Goal: Check status

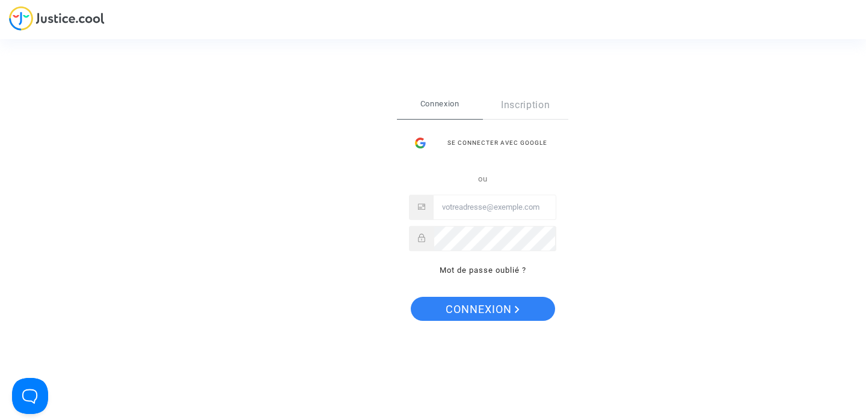
type input "[EMAIL_ADDRESS][DOMAIN_NAME]"
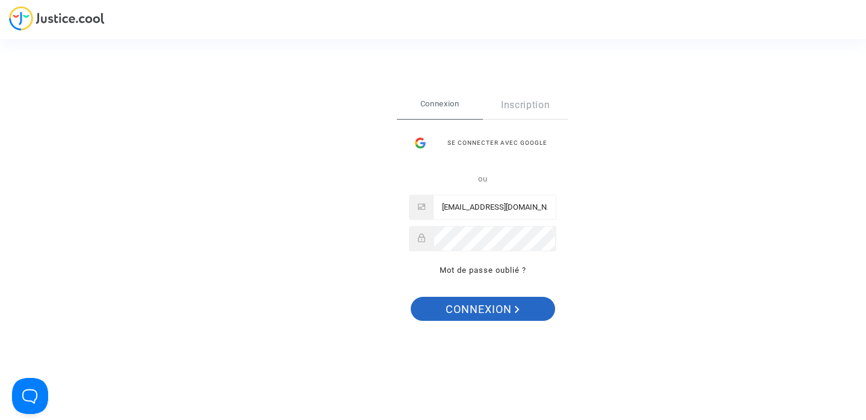
click at [477, 310] on span "Connexion" at bounding box center [483, 309] width 74 height 25
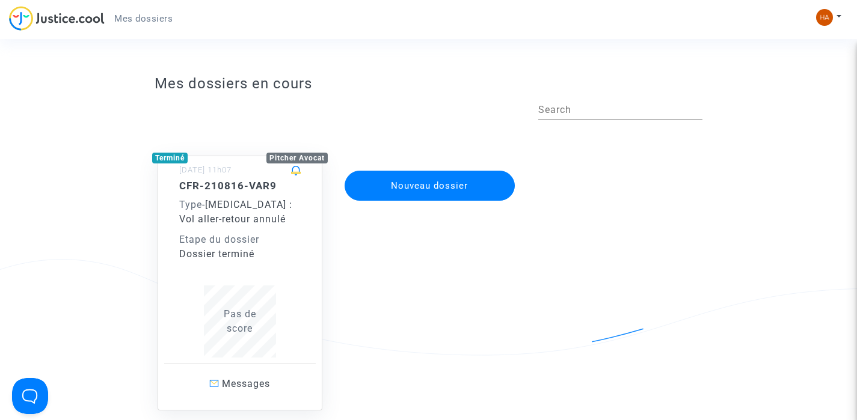
click at [221, 234] on div "Etape du dossier" at bounding box center [239, 240] width 121 height 14
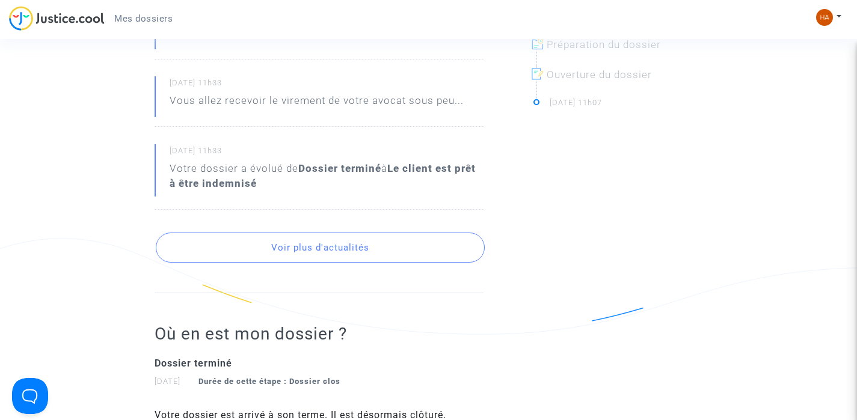
scroll to position [437, 0]
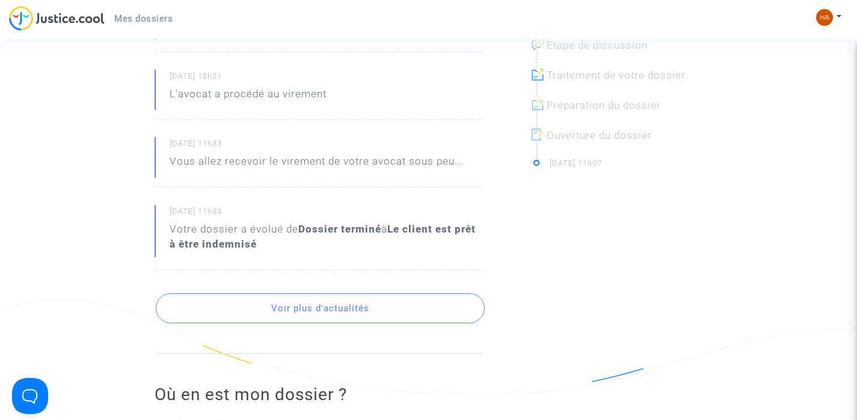
click at [316, 293] on button "Voir plus d'actualités" at bounding box center [320, 308] width 329 height 30
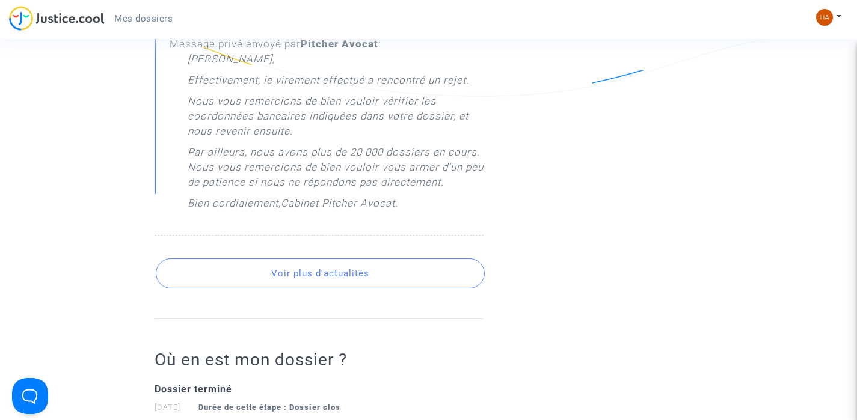
scroll to position [2048, 0]
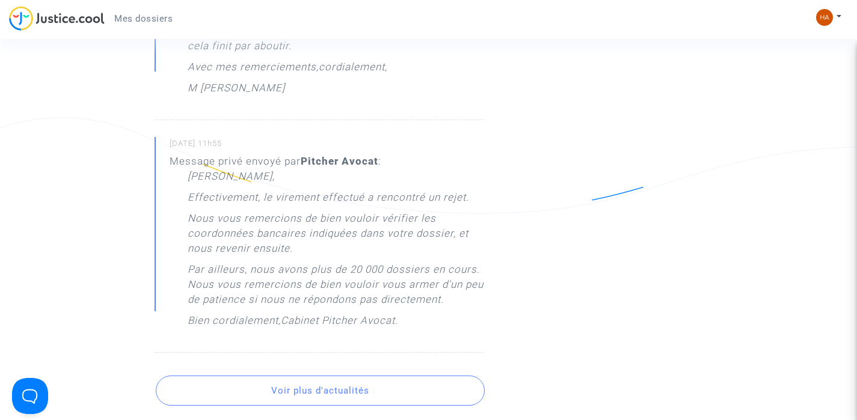
click at [311, 376] on button "Voir plus d'actualités" at bounding box center [320, 391] width 329 height 30
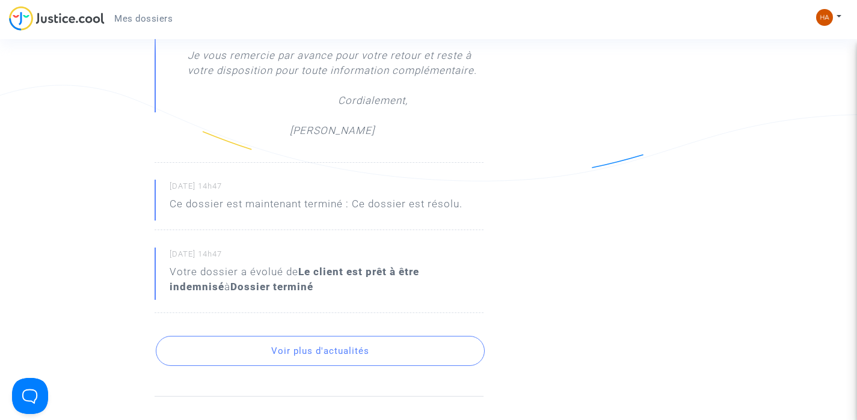
scroll to position [3042, 0]
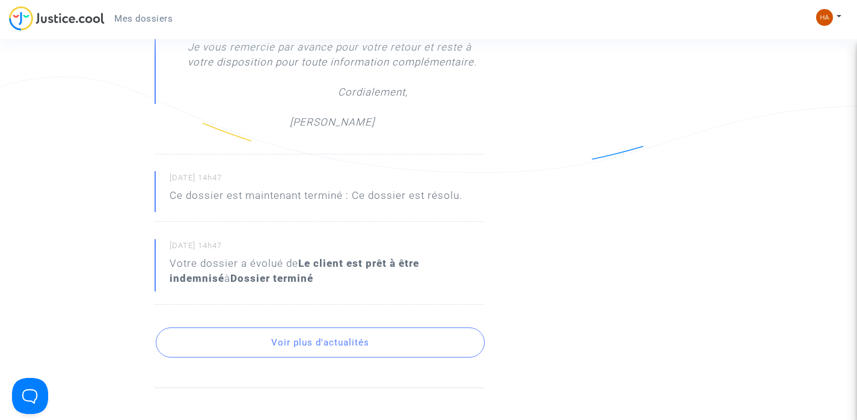
click at [290, 328] on button "Voir plus d'actualités" at bounding box center [320, 343] width 329 height 30
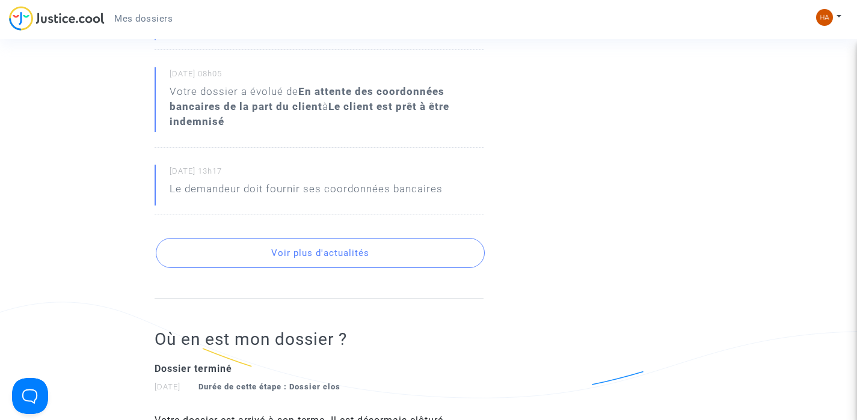
scroll to position [3787, 0]
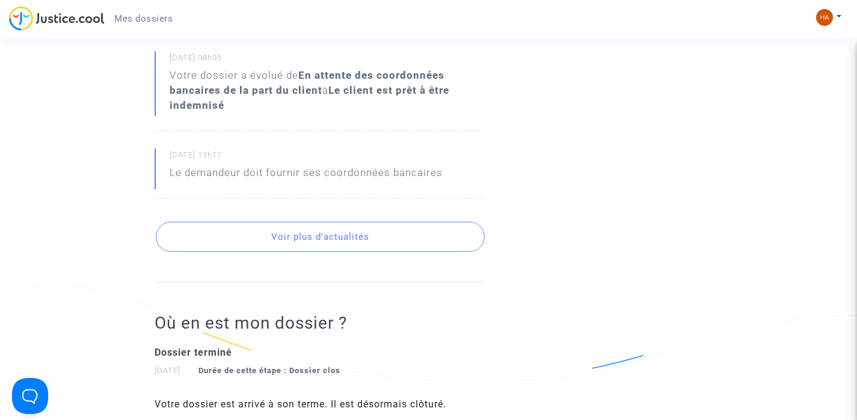
click at [307, 222] on button "Voir plus d'actualités" at bounding box center [320, 237] width 329 height 30
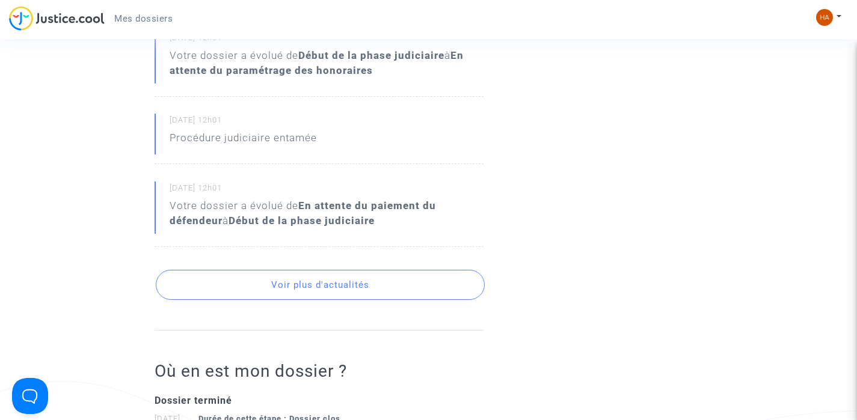
scroll to position [4179, 0]
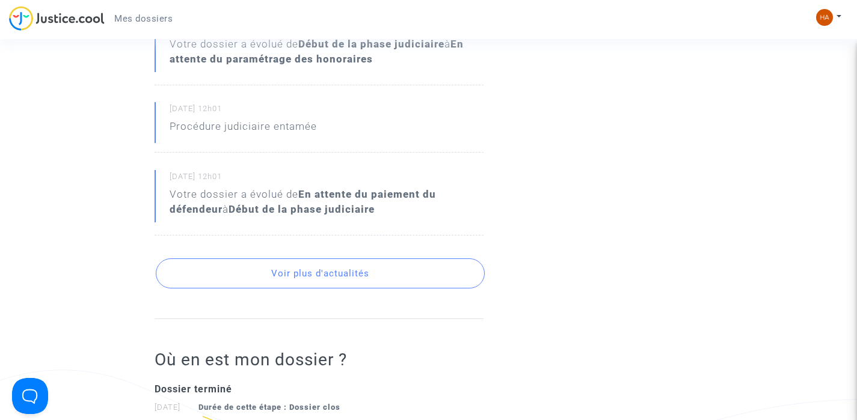
click at [318, 259] on button "Voir plus d'actualités" at bounding box center [320, 274] width 329 height 30
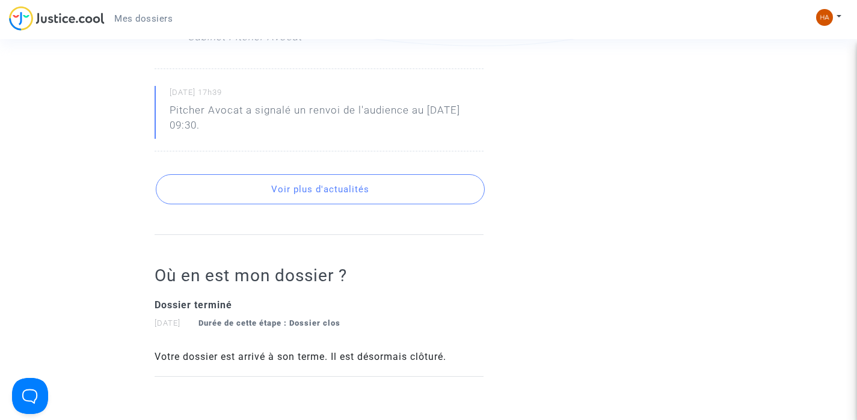
scroll to position [5070, 0]
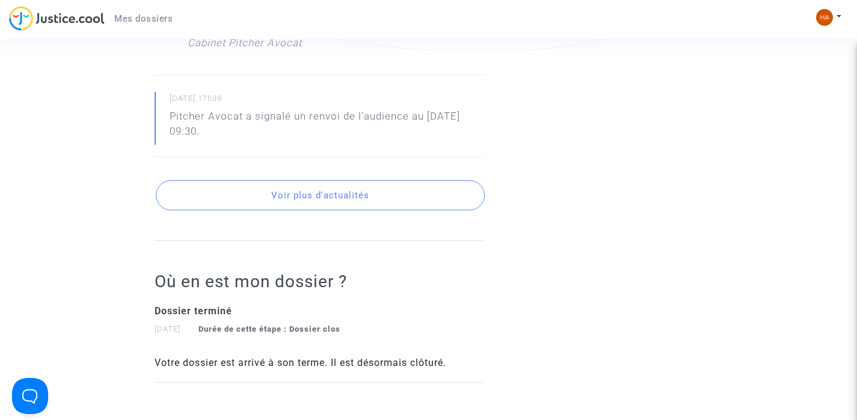
click at [317, 185] on button "Voir plus d'actualités" at bounding box center [320, 195] width 329 height 30
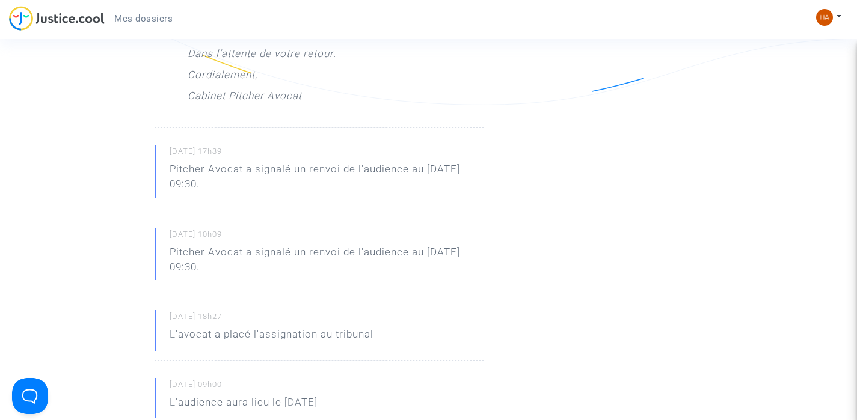
scroll to position [4878, 0]
